Goal: Find specific page/section: Find specific page/section

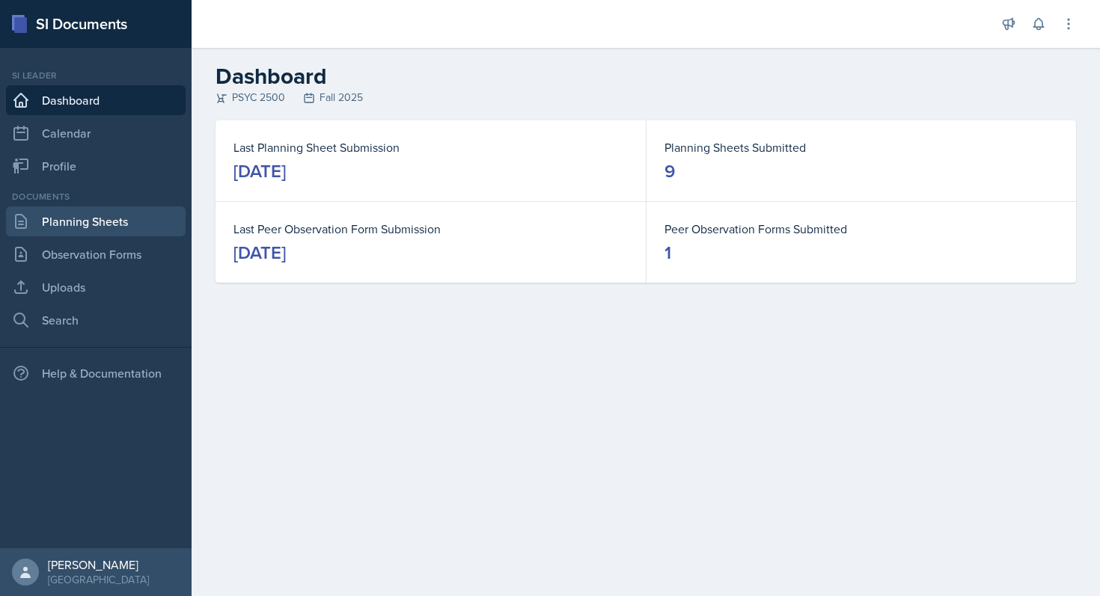
click at [126, 218] on link "Planning Sheets" at bounding box center [96, 222] width 180 height 30
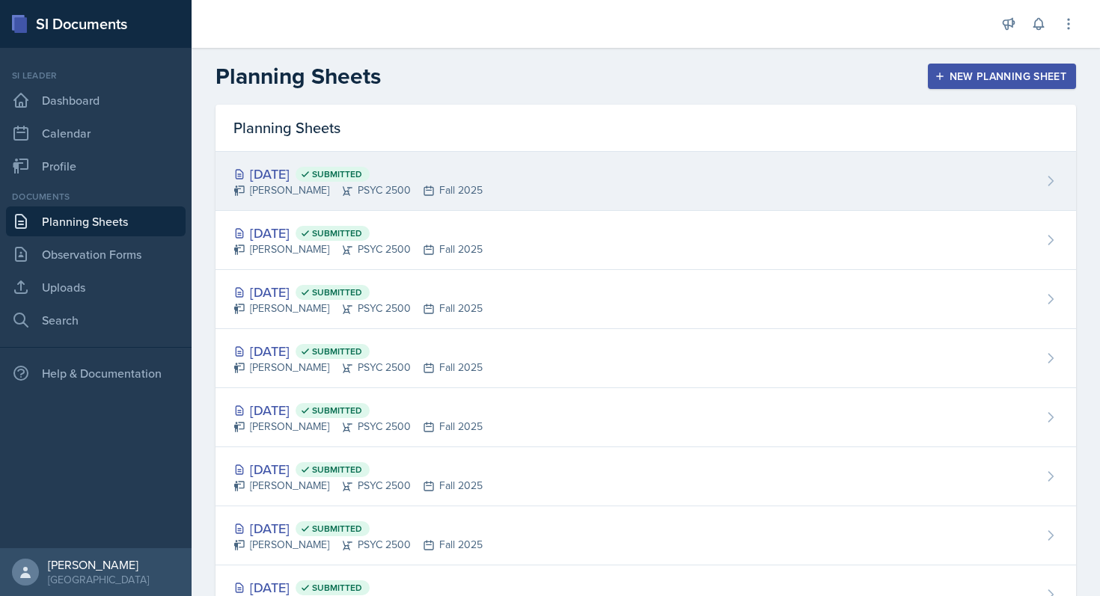
click at [369, 186] on div "[PERSON_NAME] PSYC 2500 Fall 2025" at bounding box center [357, 191] width 249 height 16
